Goal: Task Accomplishment & Management: Manage account settings

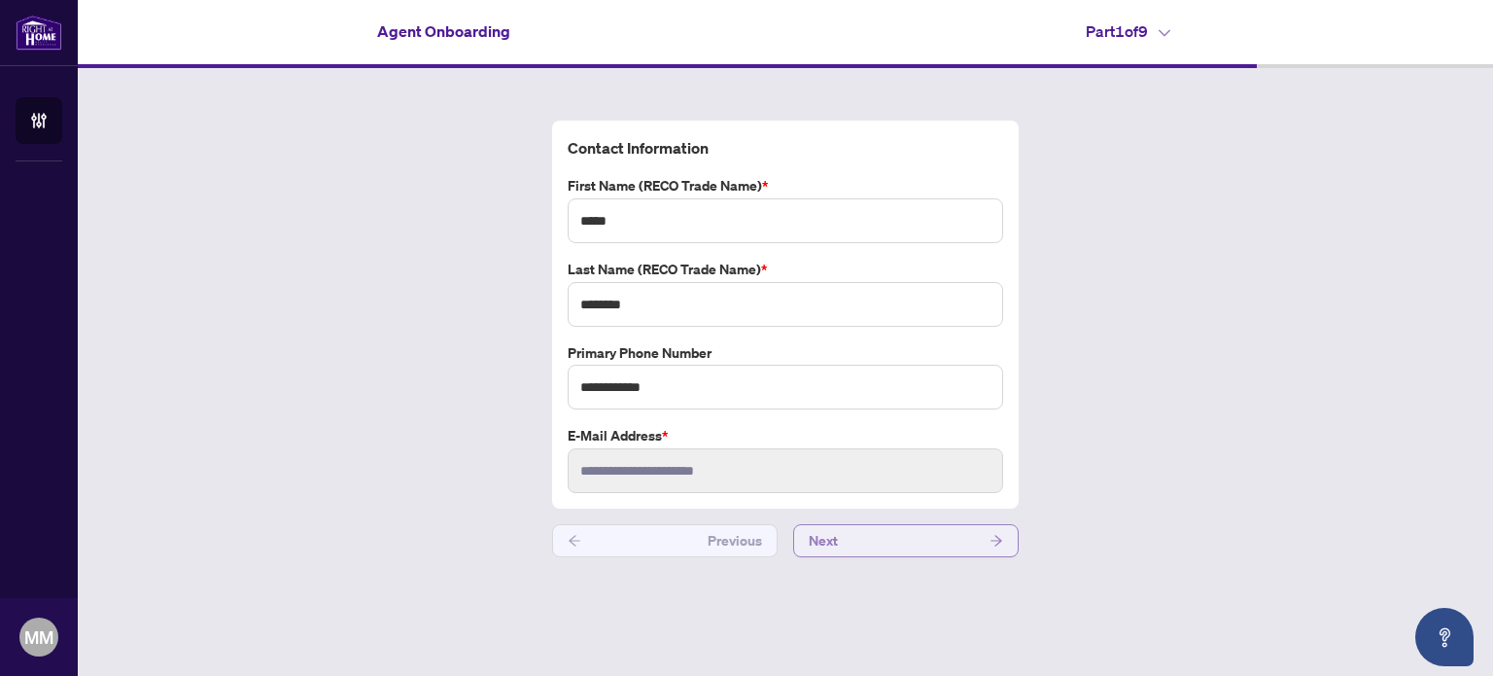
click at [996, 534] on icon "arrow-right" at bounding box center [997, 541] width 14 height 14
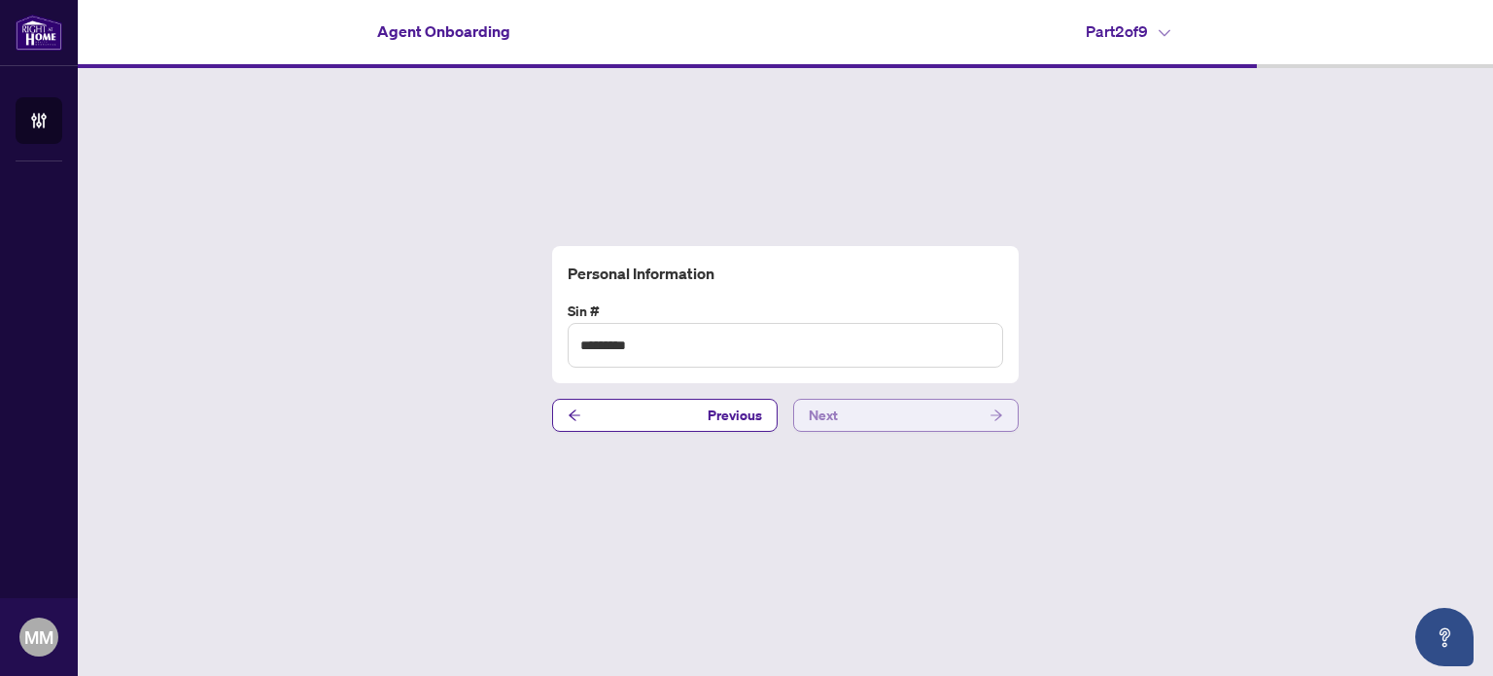
click at [991, 419] on icon "arrow-right" at bounding box center [997, 415] width 14 height 14
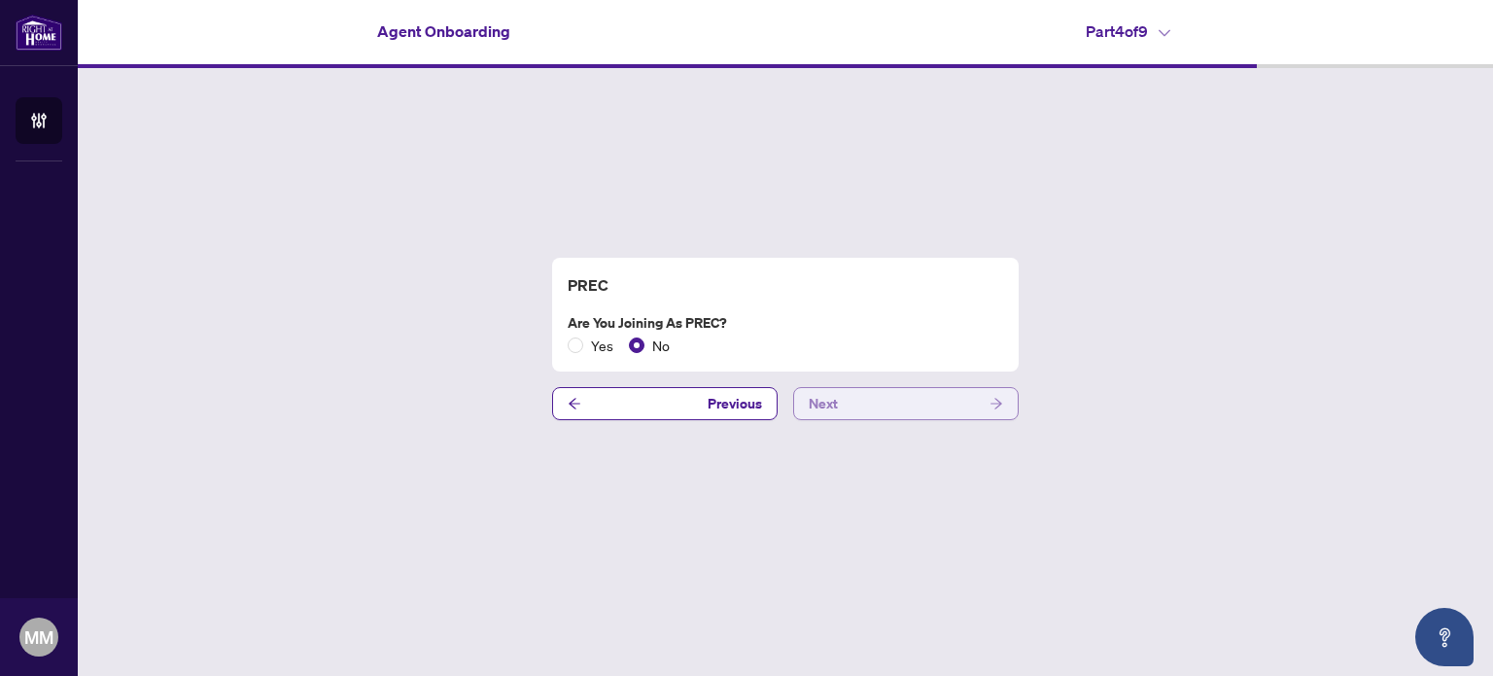
click at [1005, 407] on button "Next" at bounding box center [906, 403] width 226 height 33
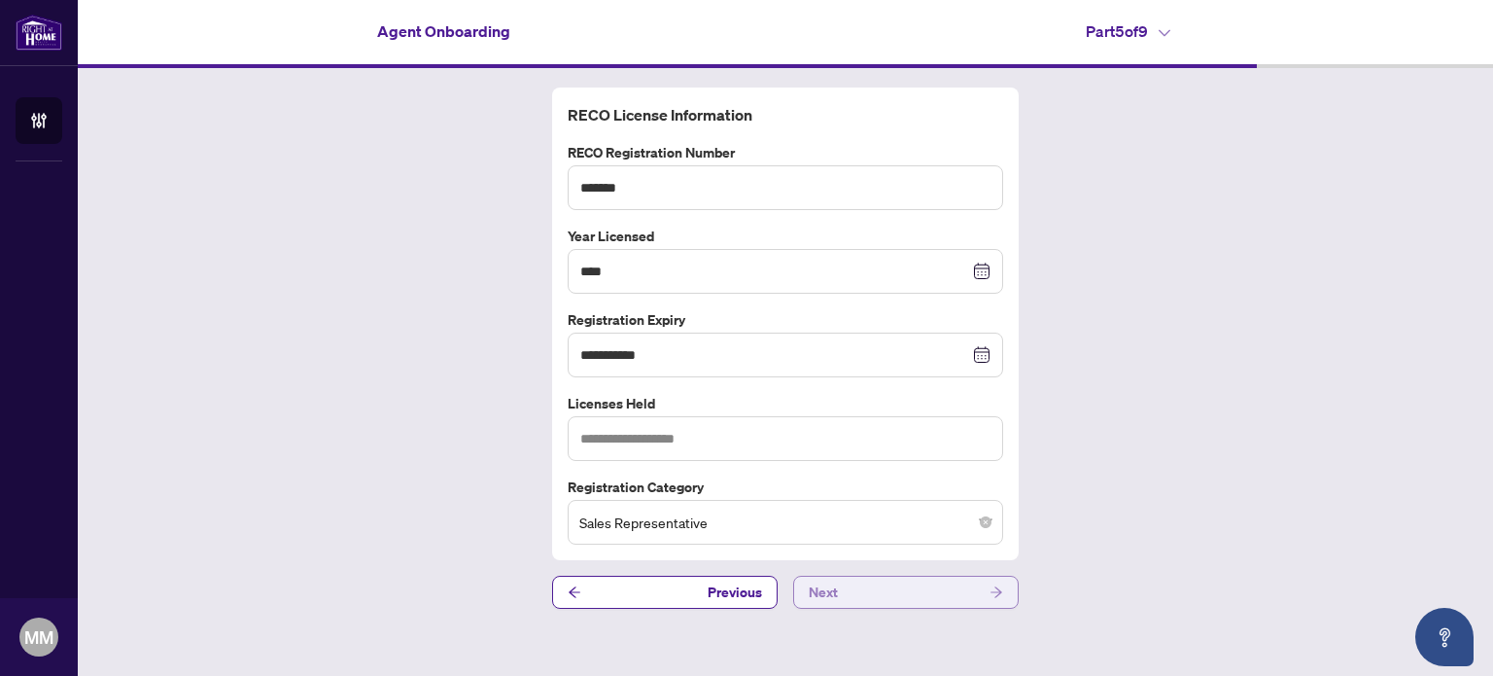
click at [948, 594] on button "Next" at bounding box center [906, 592] width 226 height 33
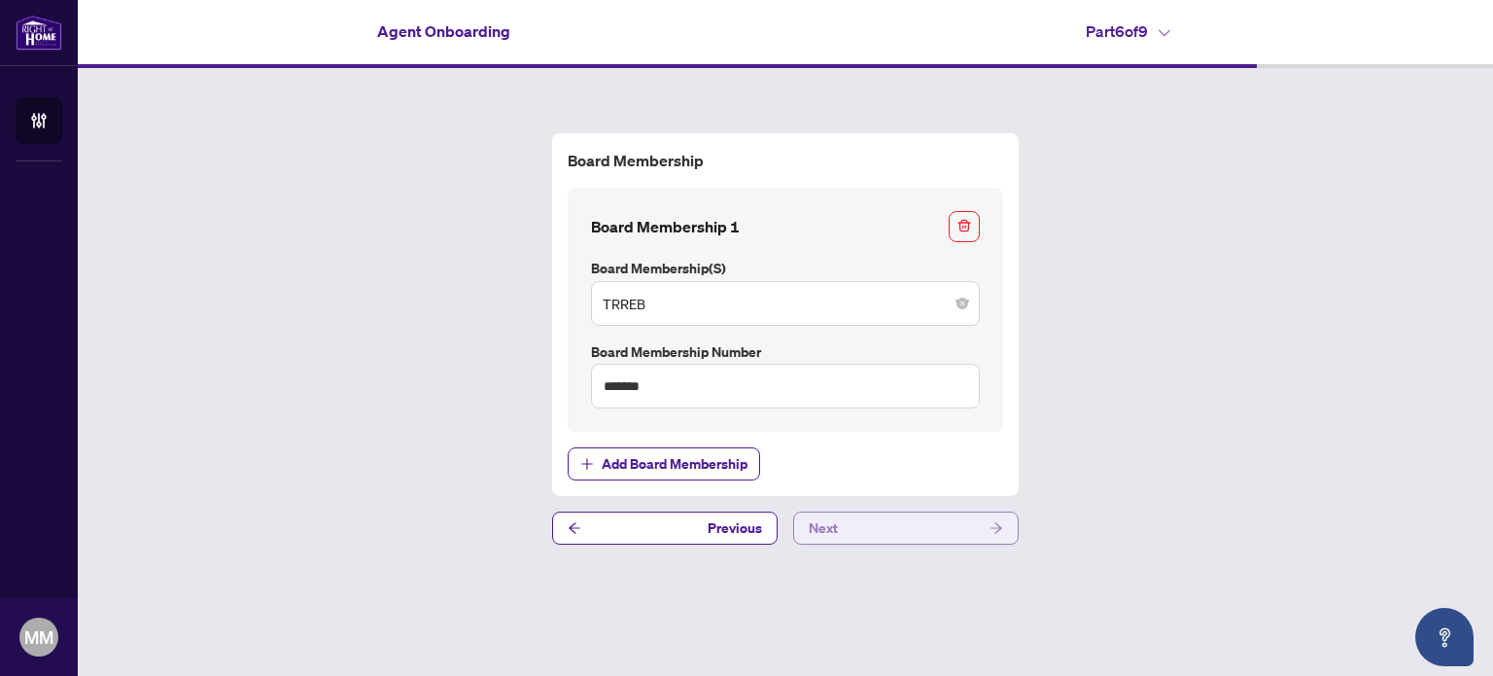
click at [1006, 539] on button "Next" at bounding box center [906, 527] width 226 height 33
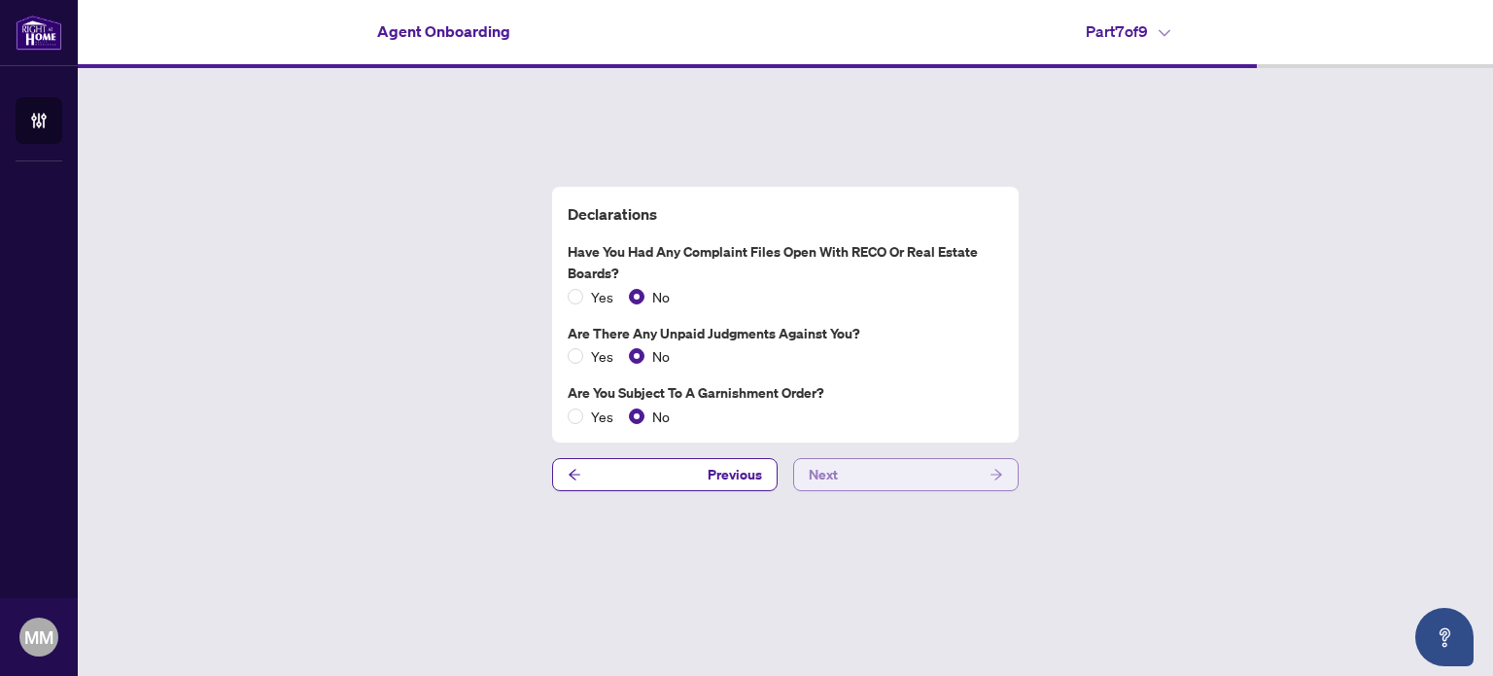
click at [1001, 469] on icon "arrow-right" at bounding box center [997, 475] width 14 height 14
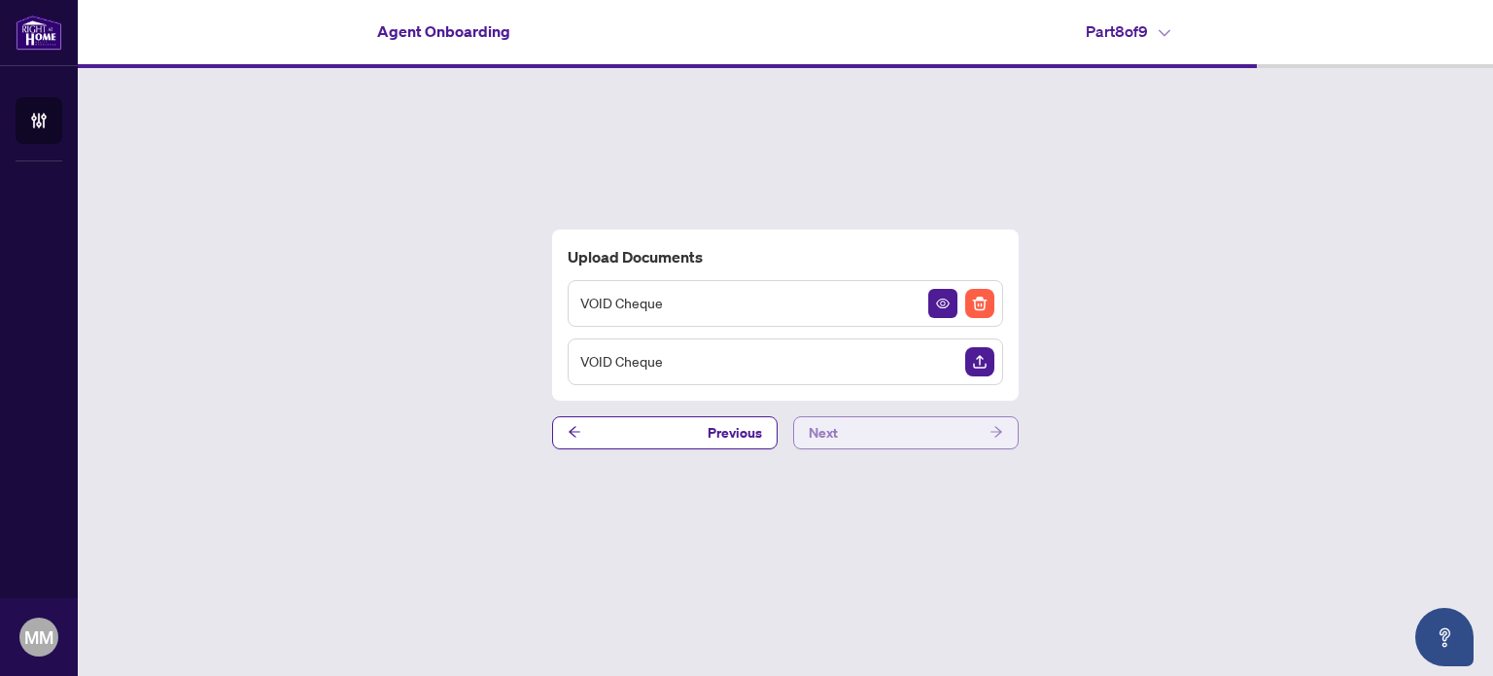
click at [992, 433] on icon "arrow-right" at bounding box center [997, 432] width 14 height 14
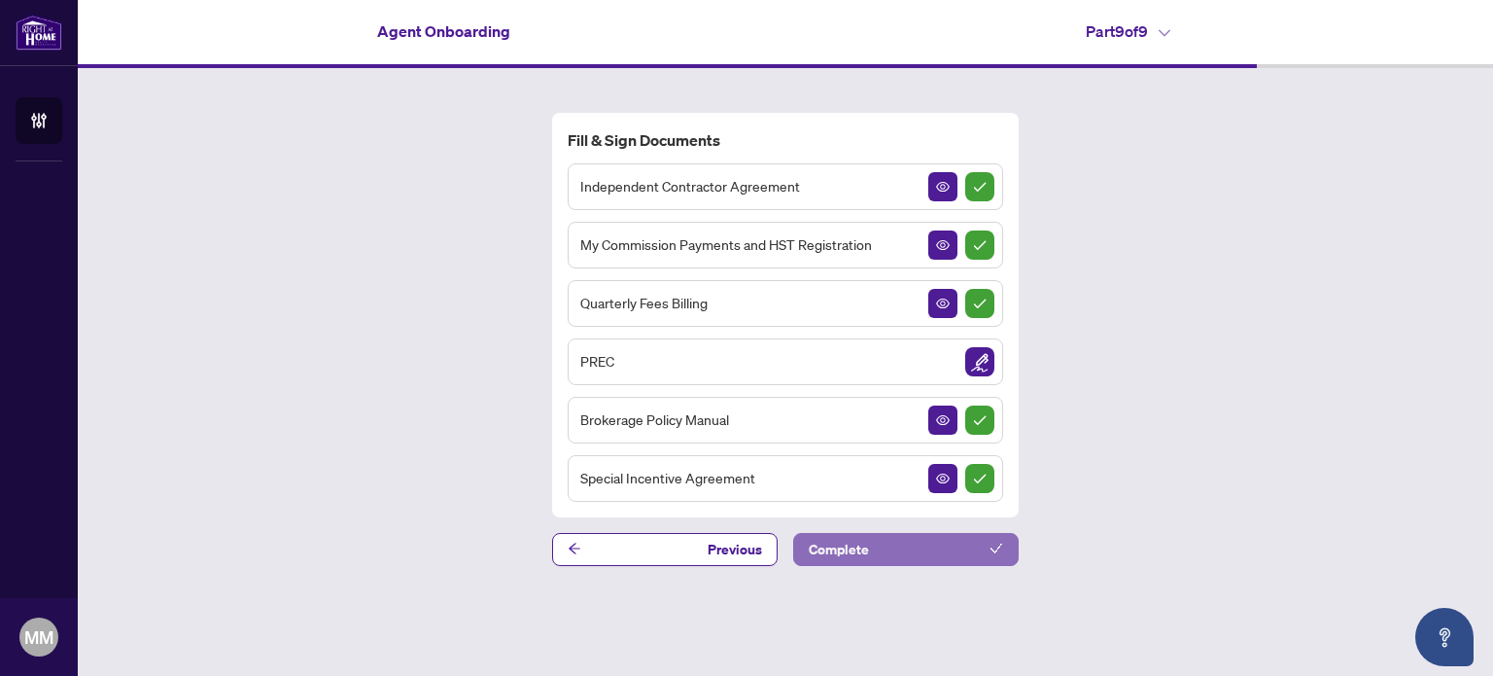
click at [1000, 545] on icon "check" at bounding box center [997, 549] width 14 height 14
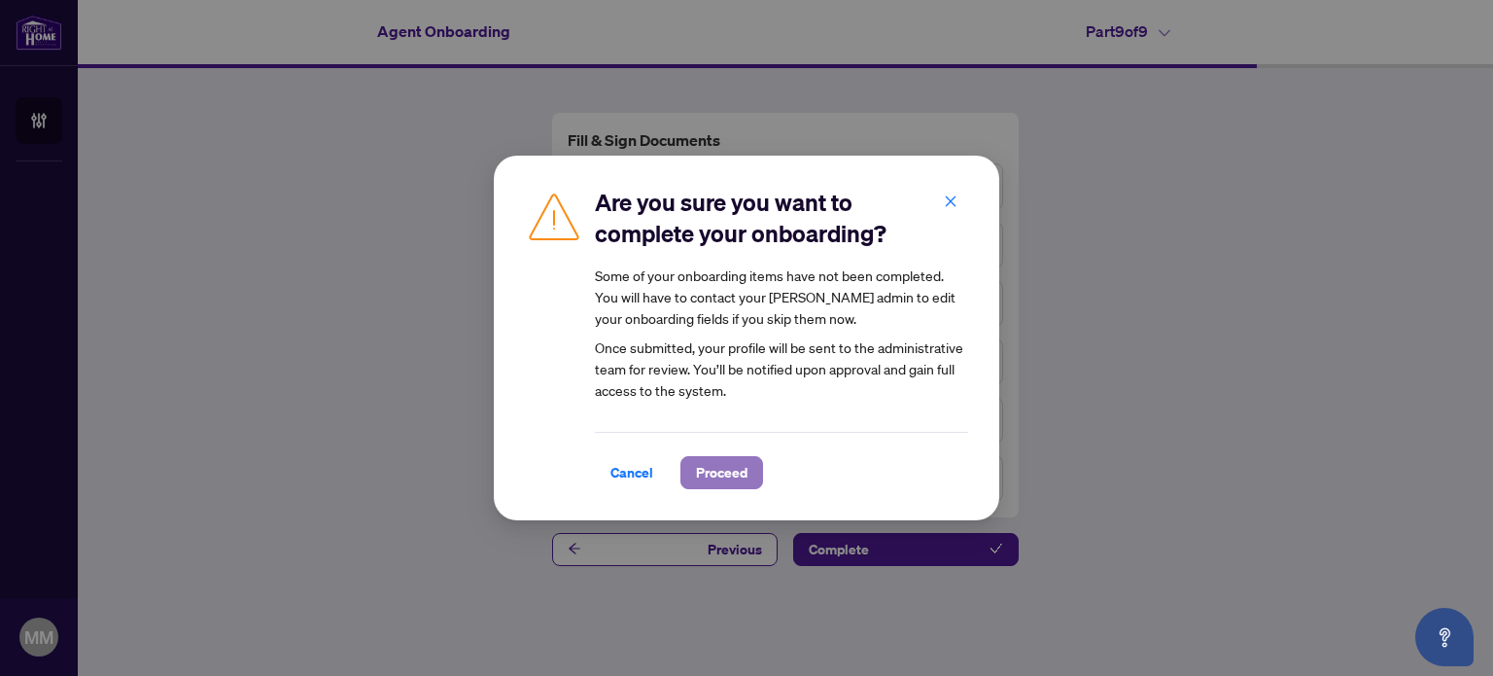
click at [723, 473] on span "Proceed" at bounding box center [722, 472] width 52 height 31
